Goal: Task Accomplishment & Management: Manage account settings

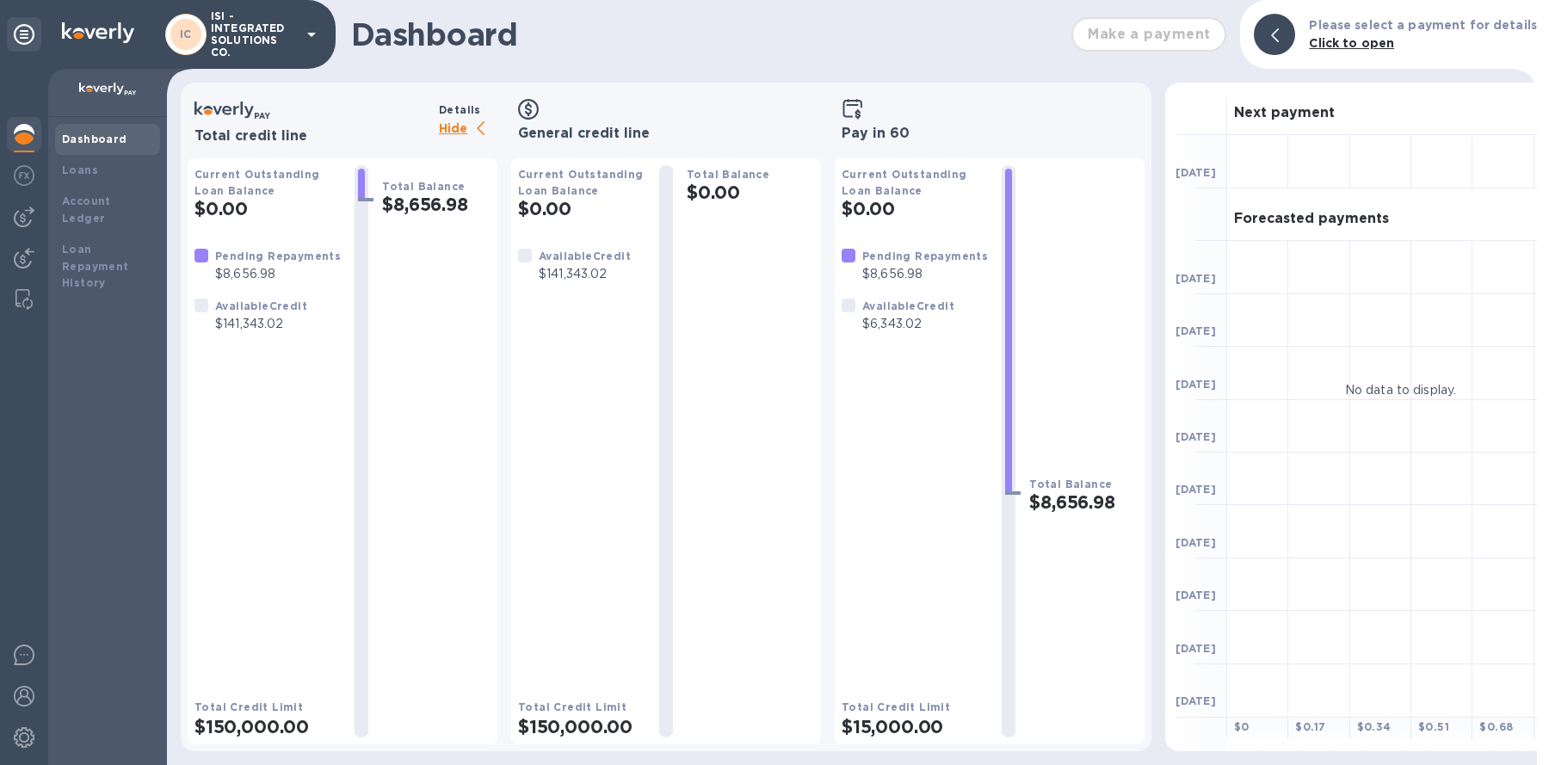
click at [251, 46] on p "ISI - INTEGRATED SOLUTIONS CO." at bounding box center [254, 34] width 86 height 48
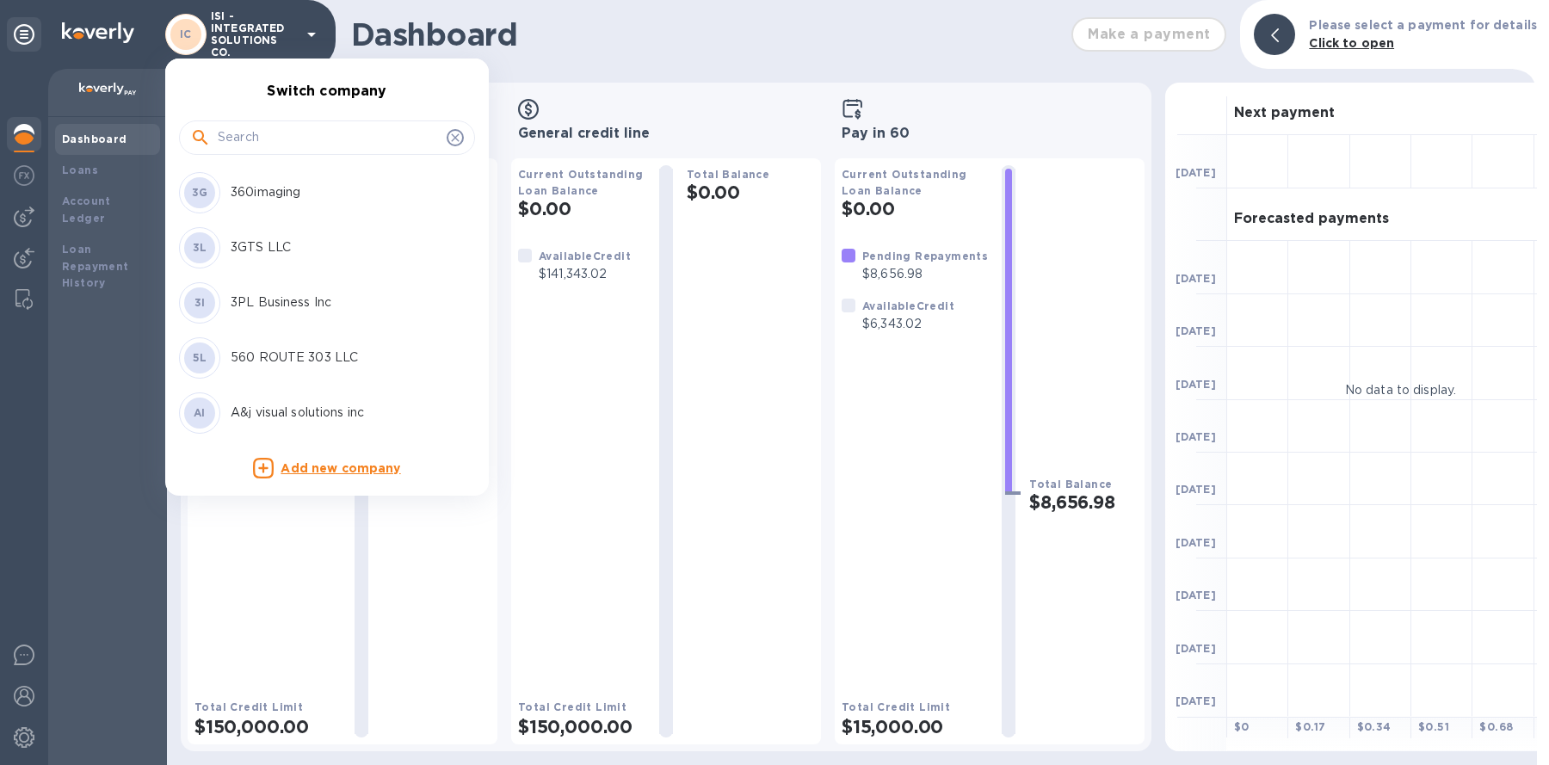
click at [306, 149] on input "text" at bounding box center [329, 138] width 222 height 26
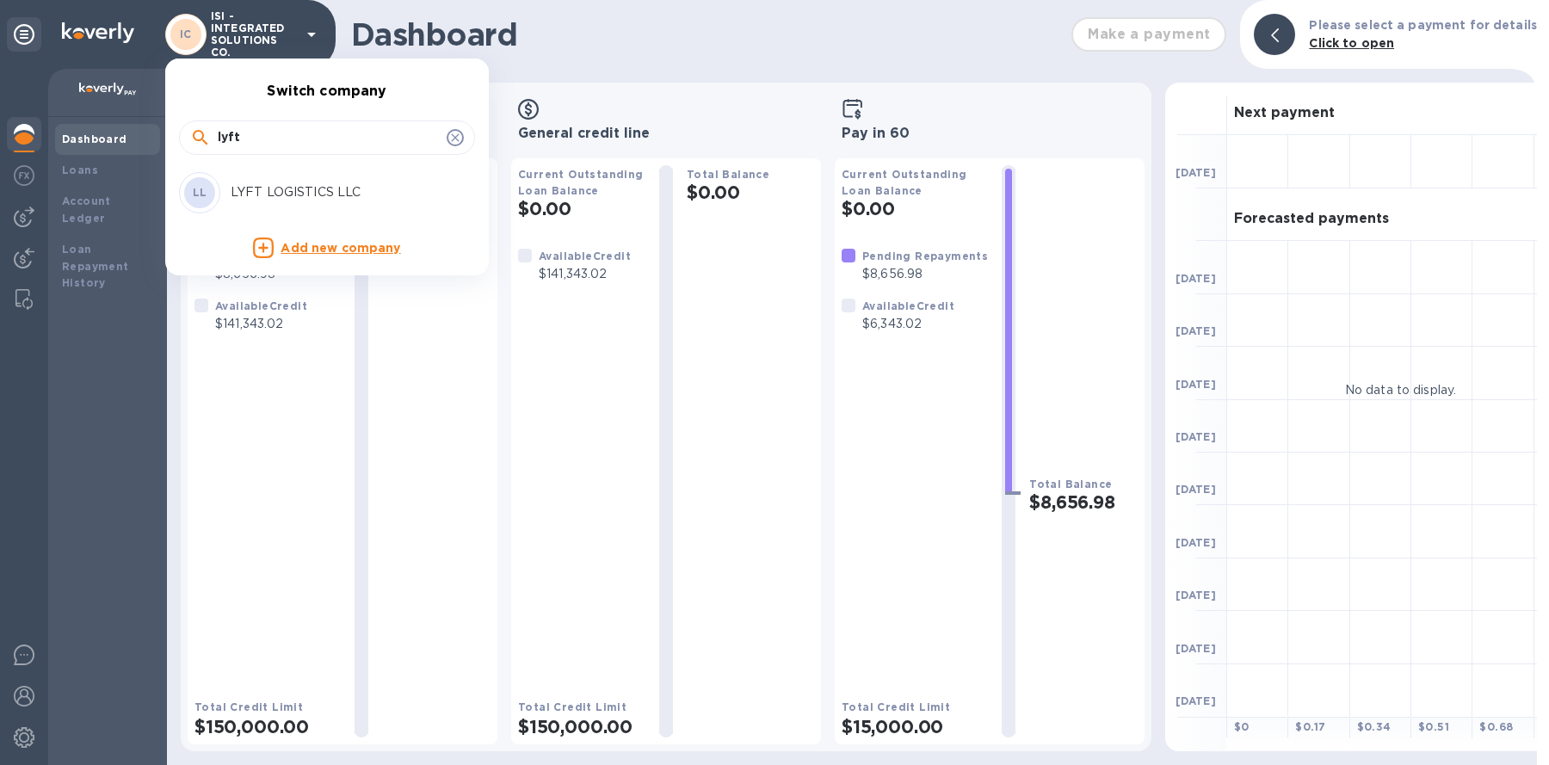
type input "lyft"
click at [329, 201] on div "LL LYFT LOGISTICS LLC" at bounding box center [313, 192] width 269 height 41
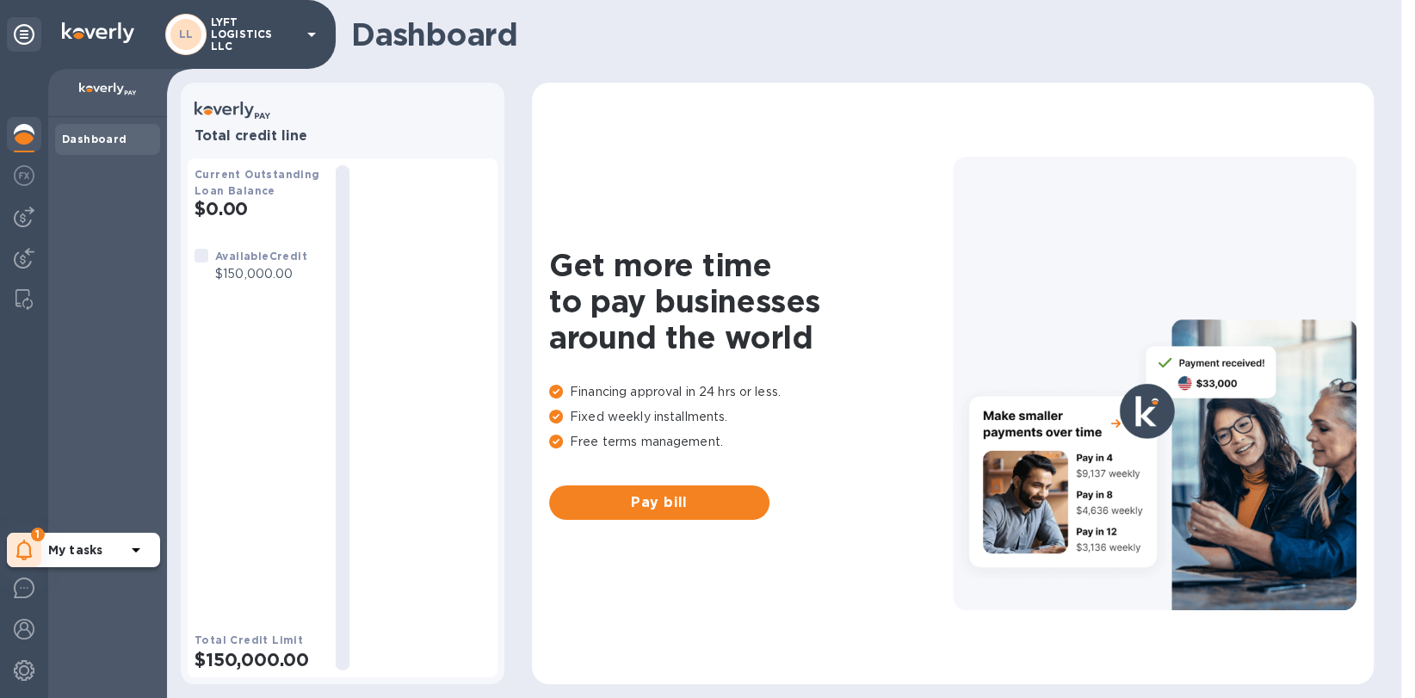
click at [28, 544] on icon at bounding box center [23, 550] width 15 height 21
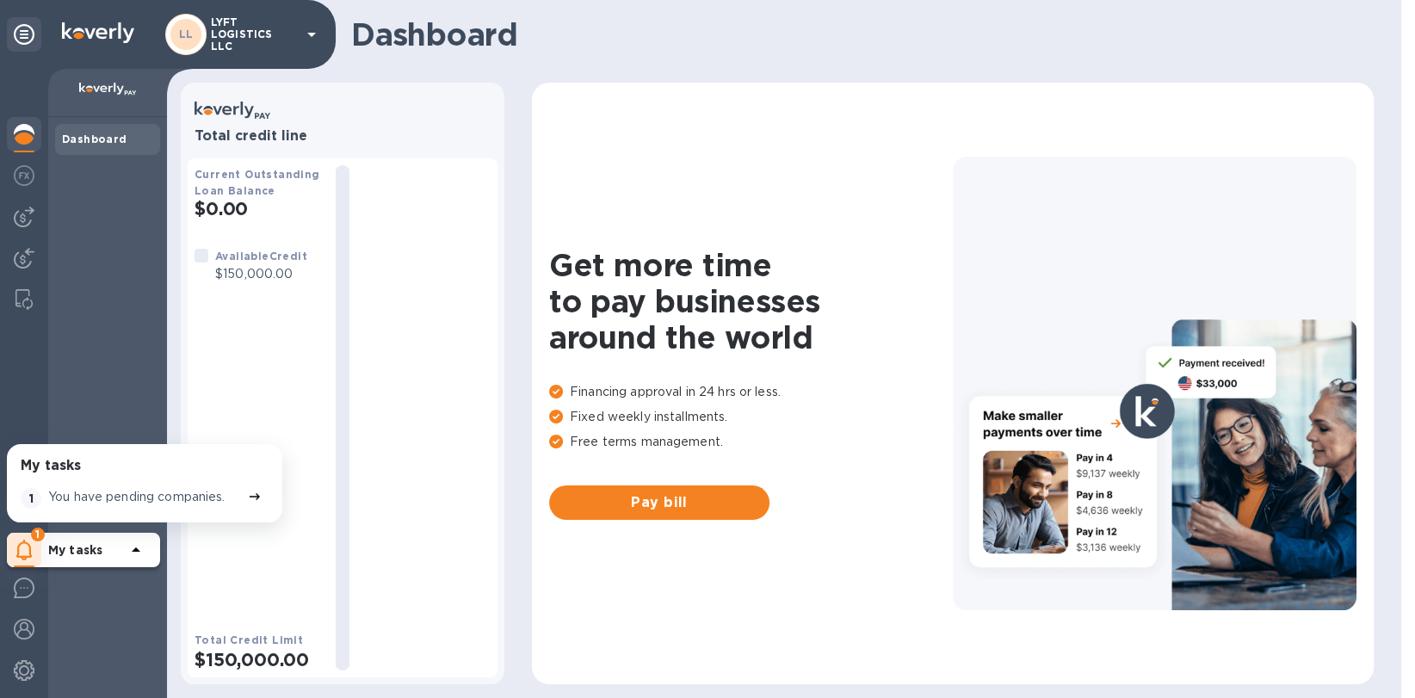
click at [118, 496] on p "You have pending companies." at bounding box center [136, 497] width 177 height 18
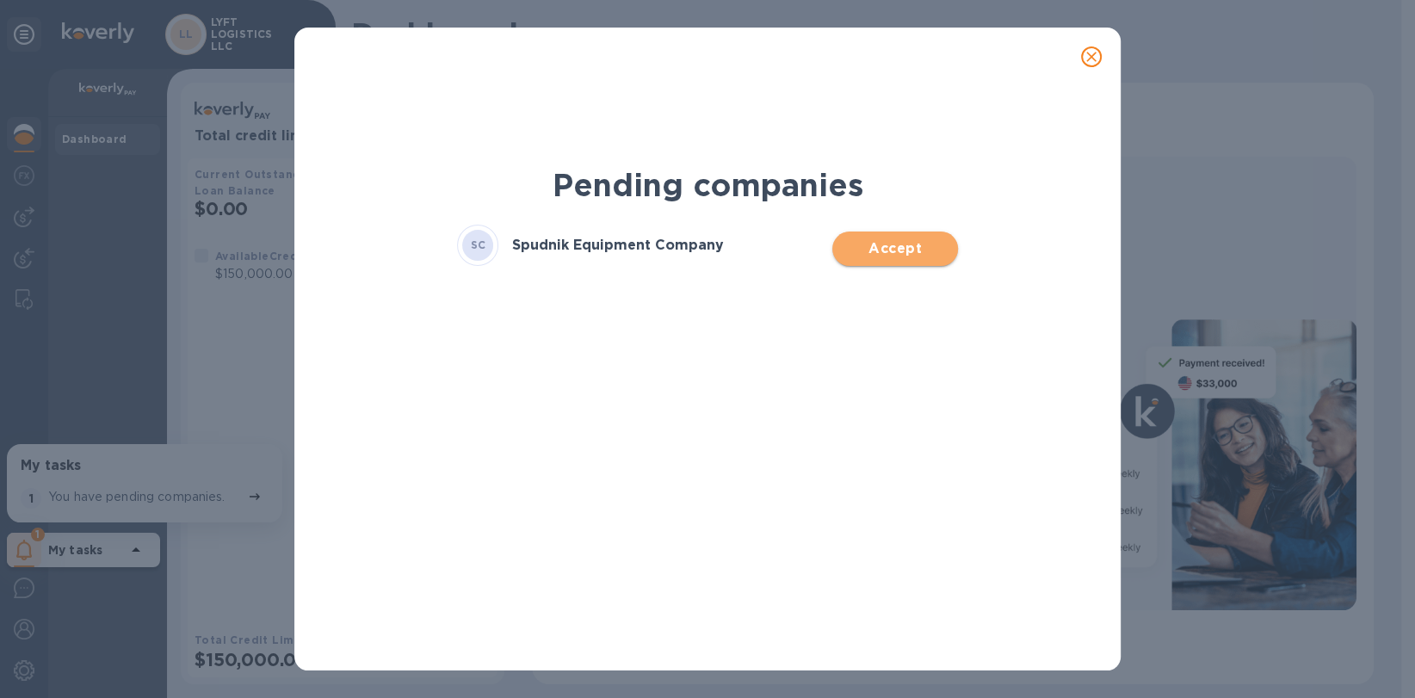
click at [857, 253] on span "Accept" at bounding box center [894, 248] width 97 height 21
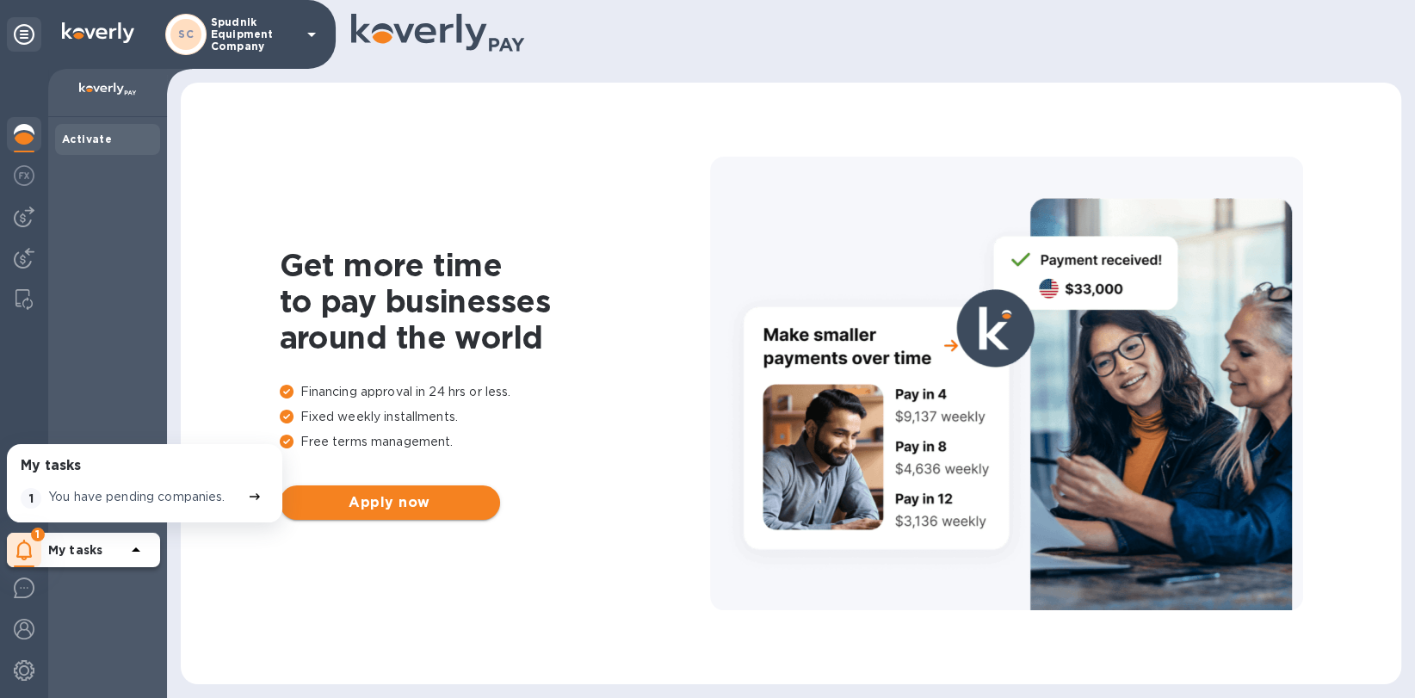
click at [382, 502] on span "Apply now" at bounding box center [390, 502] width 193 height 21
